Goal: Find specific fact: Find specific fact

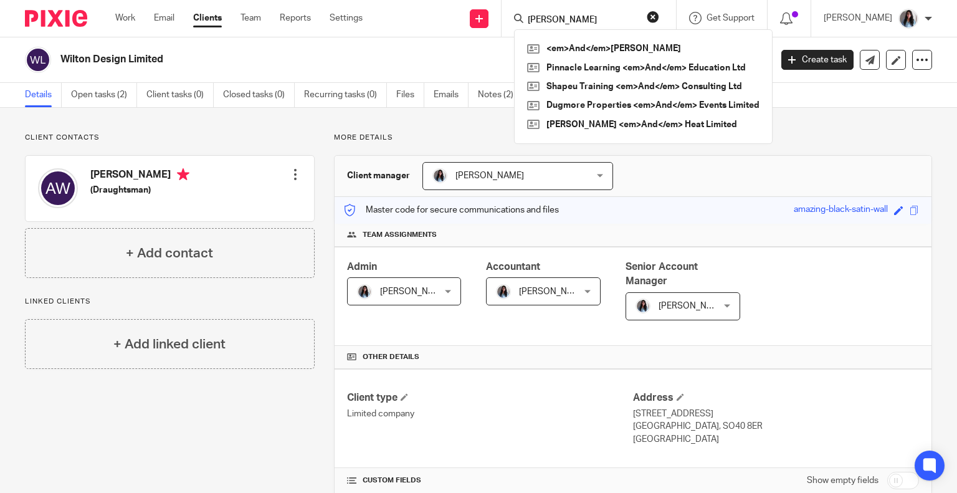
type input "andrew"
click button "submit" at bounding box center [0, 0] width 0 height 0
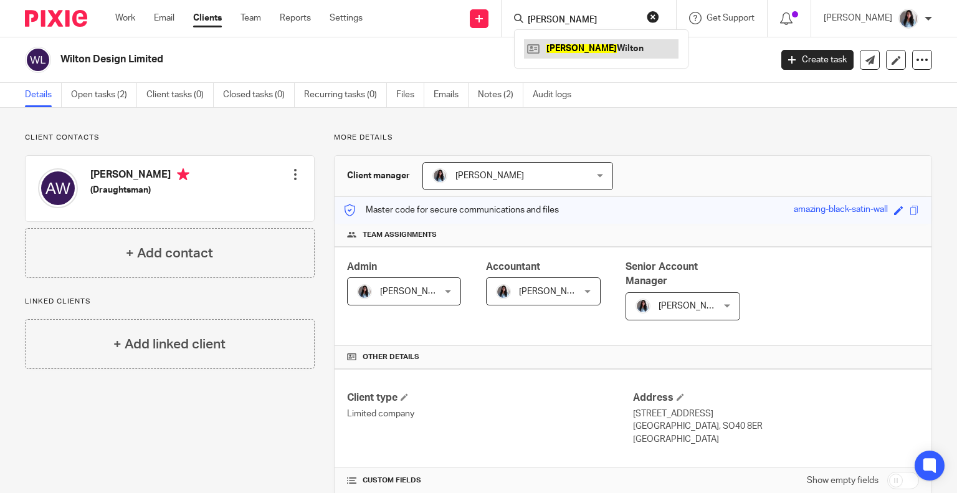
click at [648, 46] on link at bounding box center [601, 48] width 155 height 19
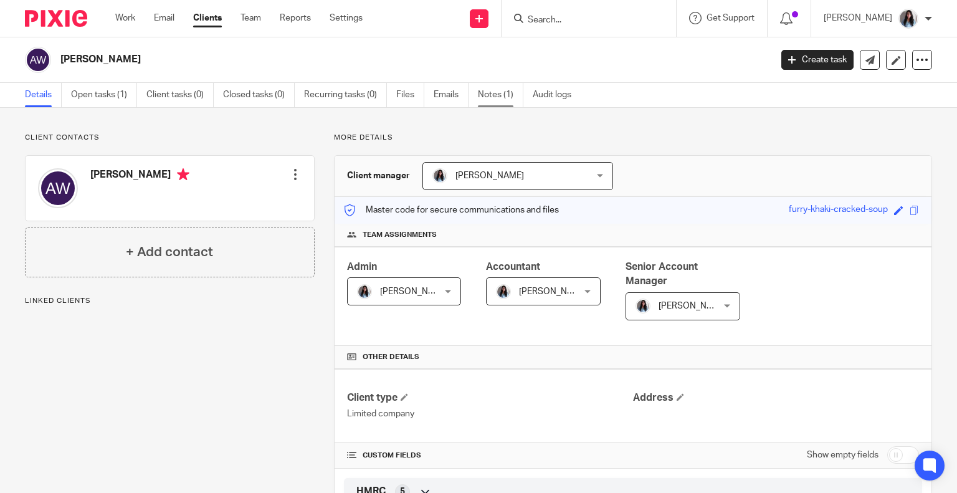
click at [490, 94] on link "Notes (1)" at bounding box center [500, 95] width 45 height 24
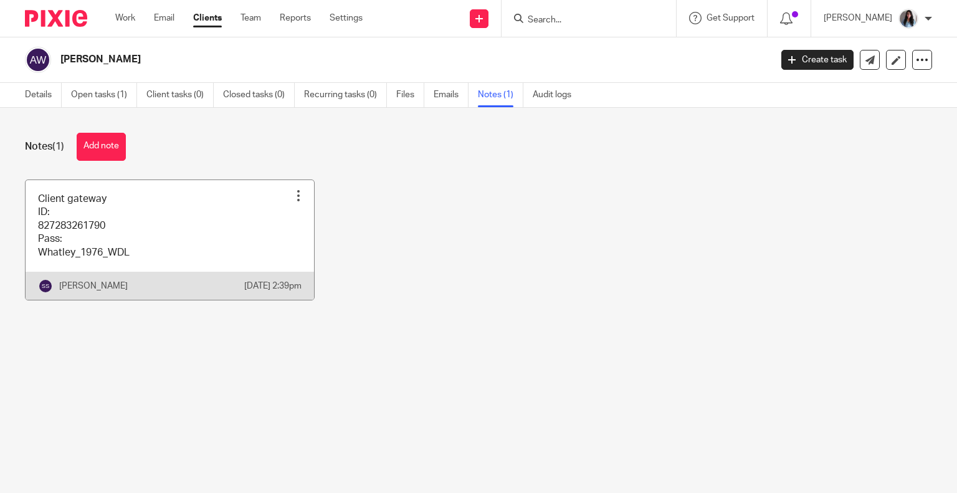
click at [152, 244] on link at bounding box center [170, 240] width 289 height 120
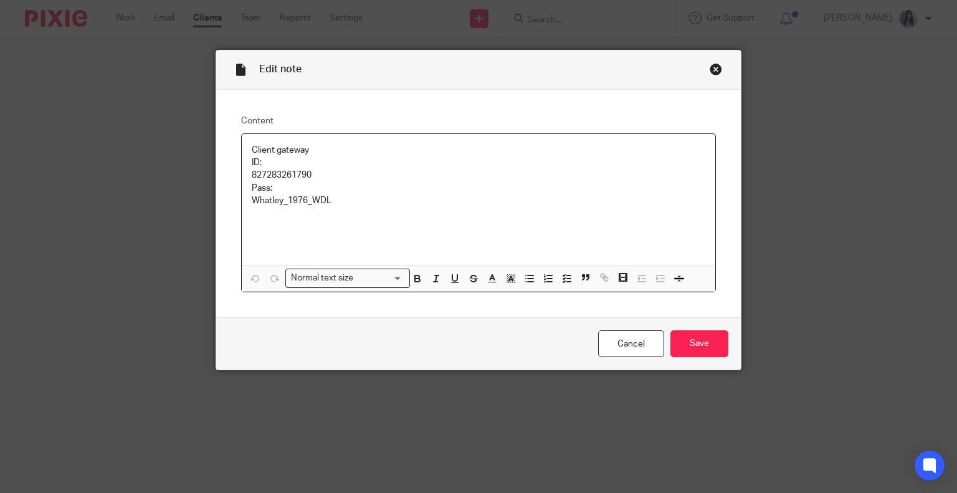
click at [284, 173] on p "827283261790" at bounding box center [479, 175] width 454 height 12
click at [297, 176] on p "827283261790" at bounding box center [479, 175] width 454 height 12
click at [626, 333] on link "Cancel" at bounding box center [631, 343] width 66 height 27
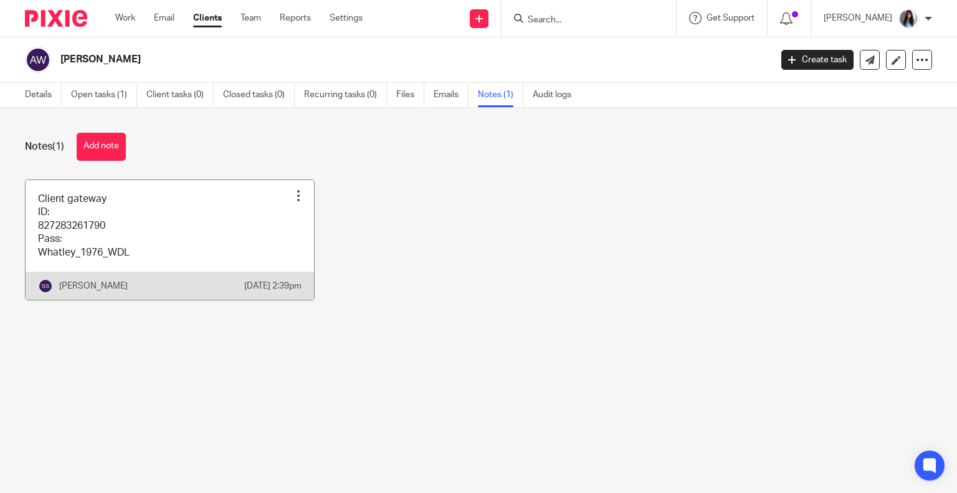
click at [100, 256] on link at bounding box center [170, 240] width 289 height 120
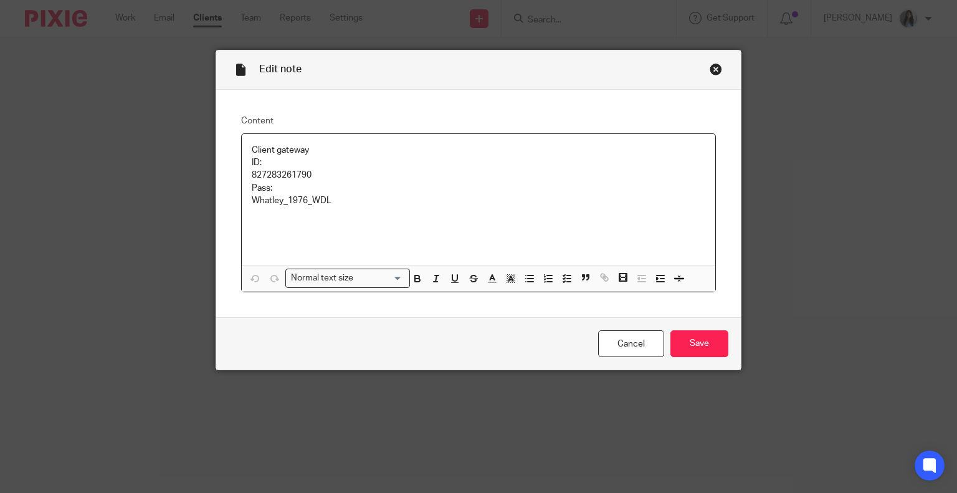
click at [291, 174] on p "827283261790" at bounding box center [479, 175] width 454 height 12
copy p "827283261790"
